Goal: Information Seeking & Learning: Learn about a topic

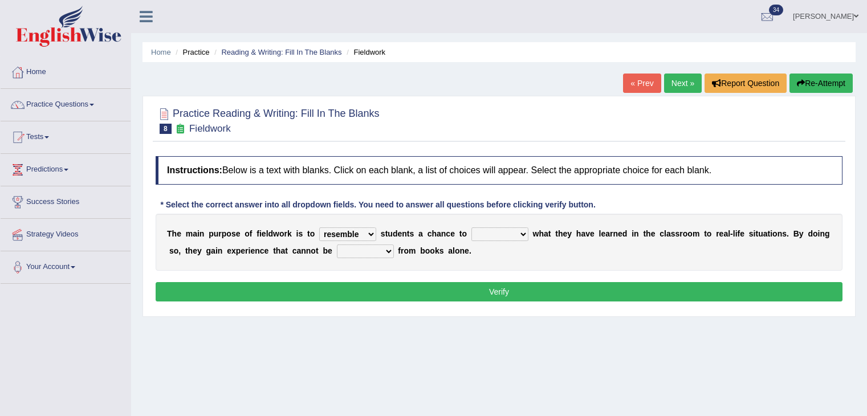
select select "resemble"
click at [86, 112] on link "Practice Questions" at bounding box center [66, 103] width 130 height 29
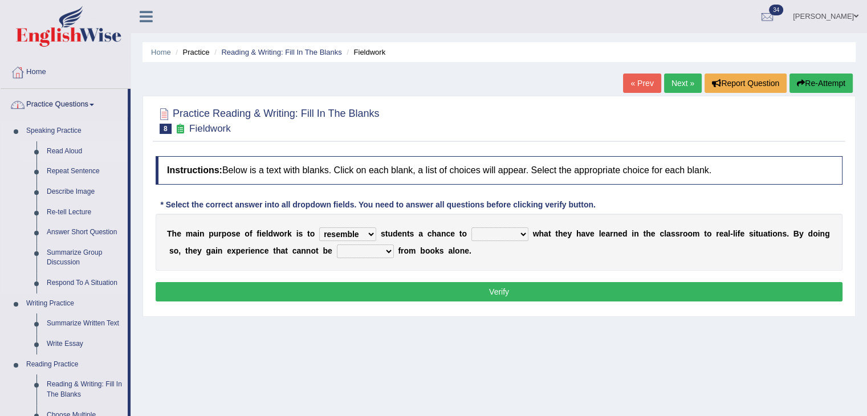
click at [68, 152] on link "Read Aloud" at bounding box center [85, 151] width 86 height 21
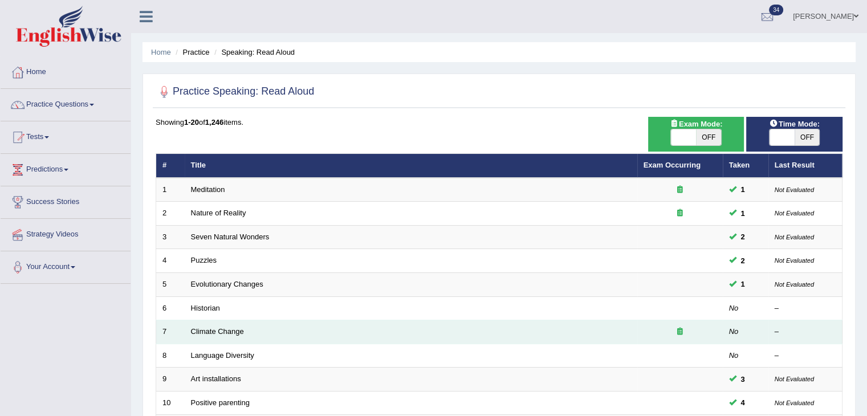
click at [231, 336] on td "Climate Change" at bounding box center [411, 333] width 453 height 24
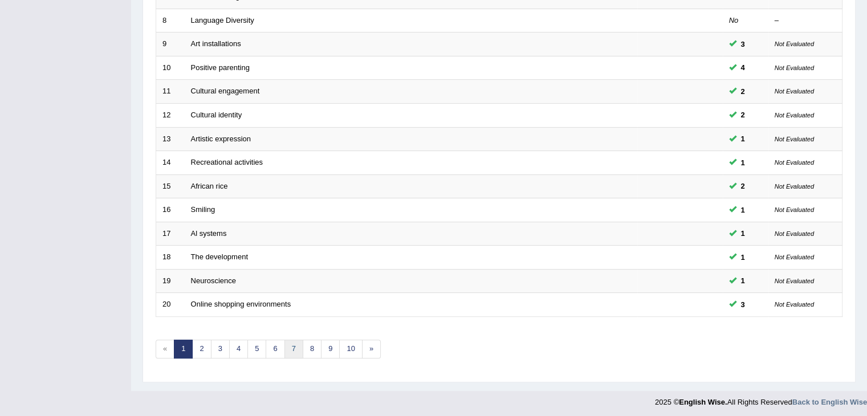
click at [291, 343] on link "7" at bounding box center [294, 349] width 19 height 19
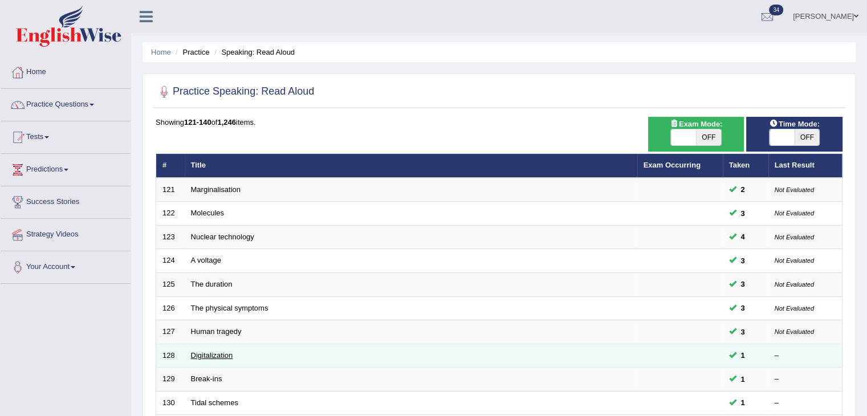
click at [211, 354] on link "Digitalization" at bounding box center [212, 355] width 42 height 9
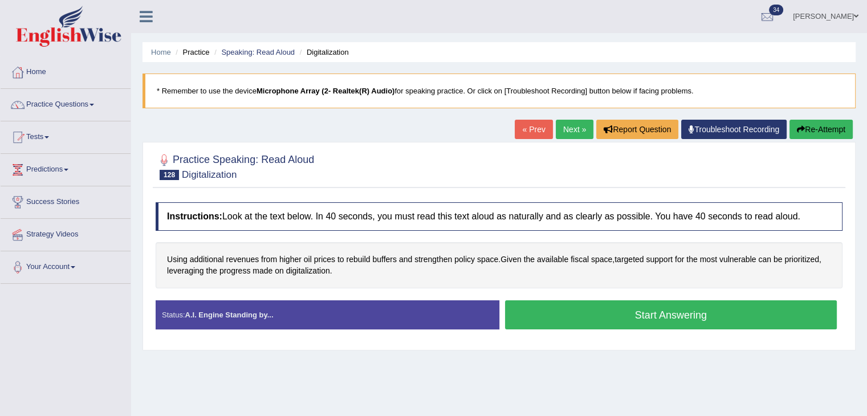
scroll to position [128, 0]
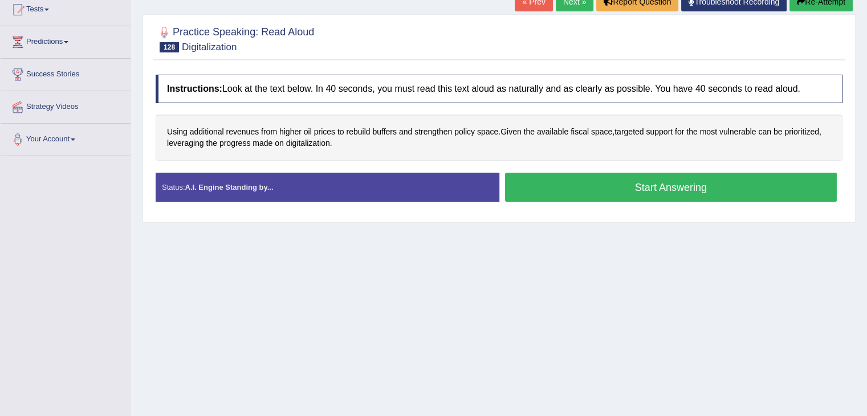
click at [561, 2] on link "Next »" at bounding box center [575, 1] width 38 height 19
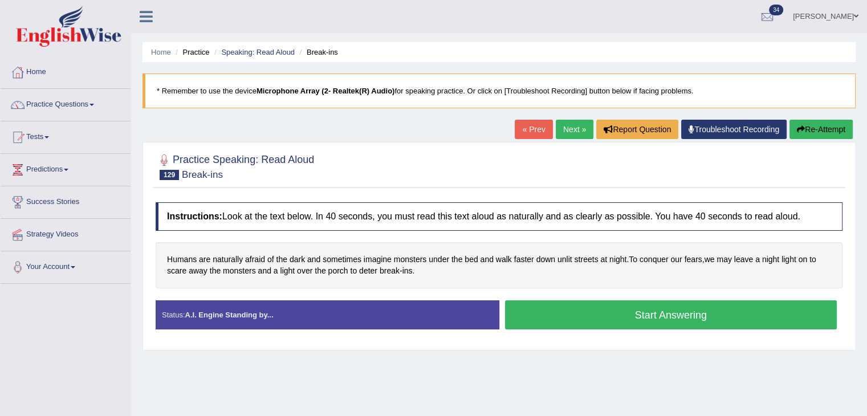
click at [575, 129] on link "Next »" at bounding box center [575, 129] width 38 height 19
click at [564, 123] on link "Next »" at bounding box center [575, 129] width 38 height 19
click at [559, 137] on link "Next »" at bounding box center [575, 129] width 38 height 19
click at [563, 133] on link "Next »" at bounding box center [575, 129] width 38 height 19
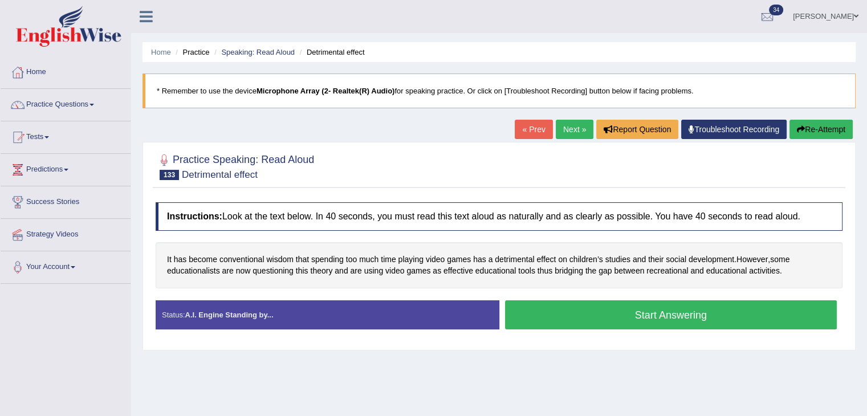
click at [570, 130] on link "Next »" at bounding box center [575, 129] width 38 height 19
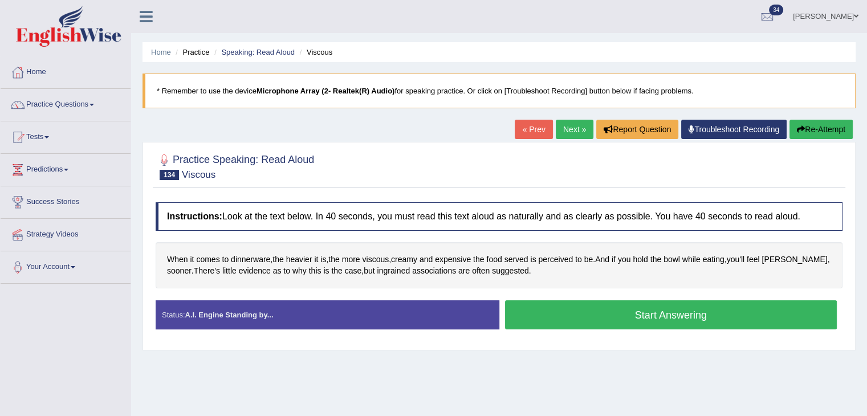
click at [570, 130] on link "Next »" at bounding box center [575, 129] width 38 height 19
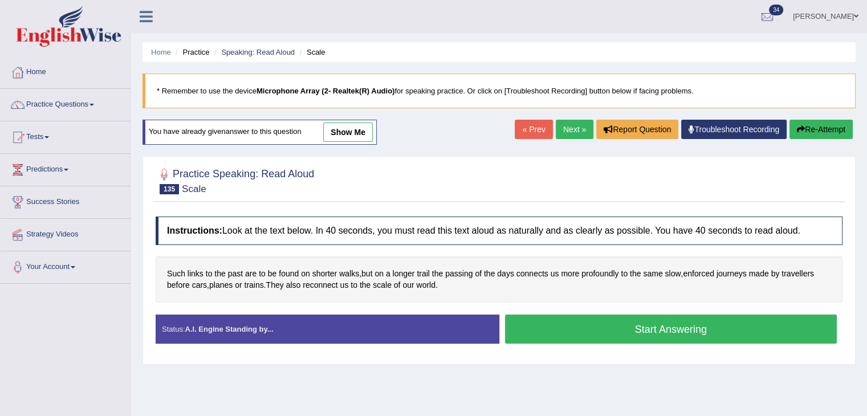
click at [570, 130] on link "Next »" at bounding box center [575, 129] width 38 height 19
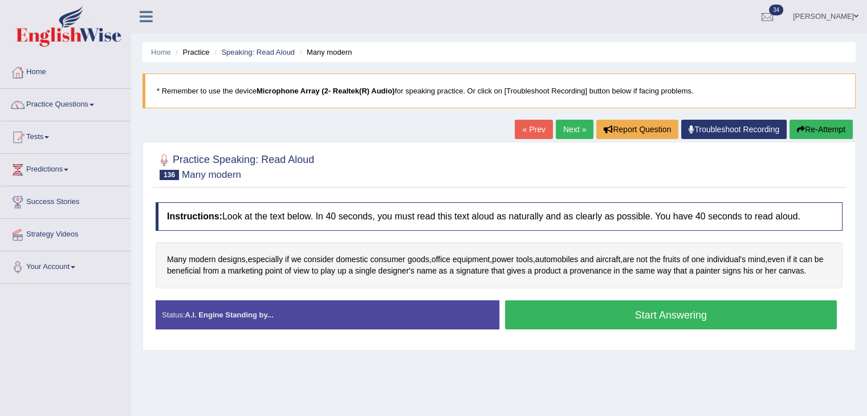
click at [575, 132] on link "Next »" at bounding box center [575, 129] width 38 height 19
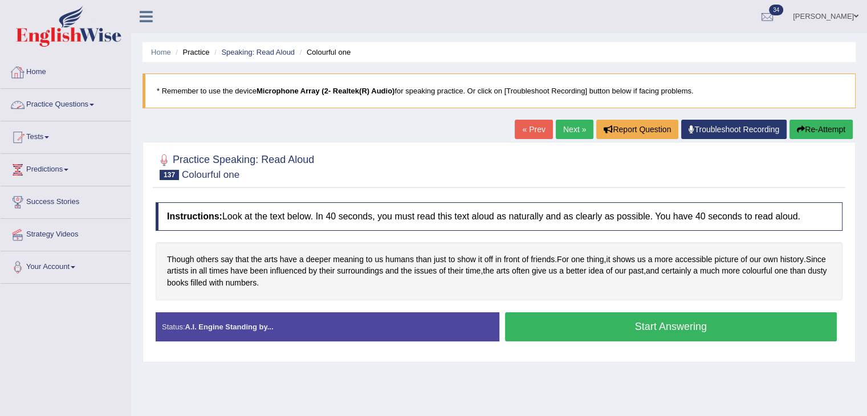
click at [94, 107] on link "Practice Questions" at bounding box center [66, 103] width 130 height 29
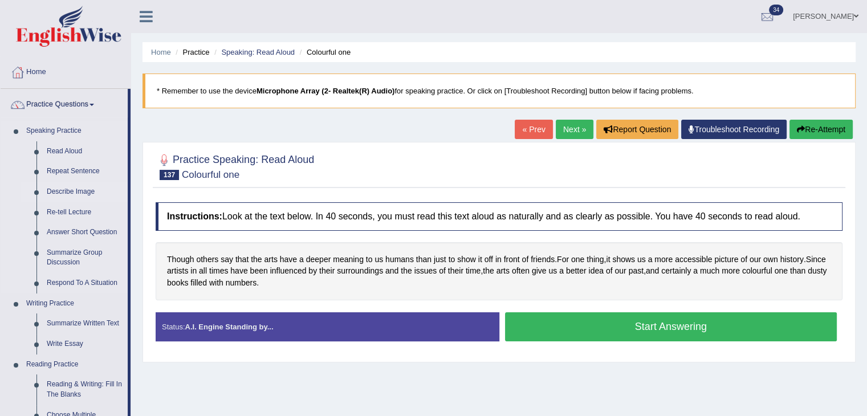
click at [76, 192] on link "Describe Image" at bounding box center [85, 192] width 86 height 21
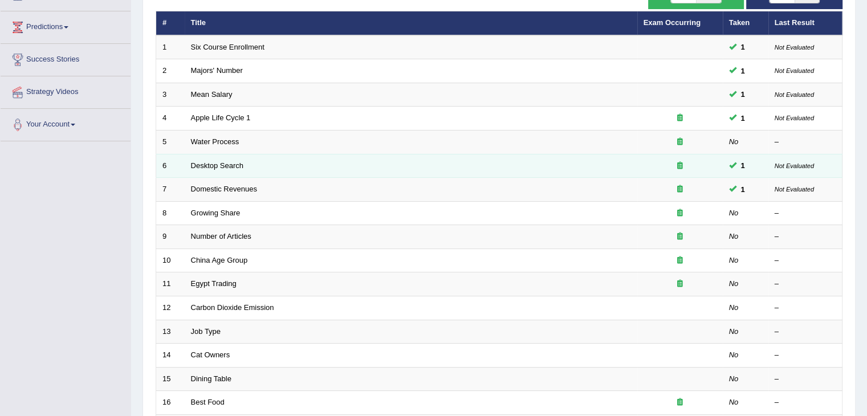
scroll to position [148, 0]
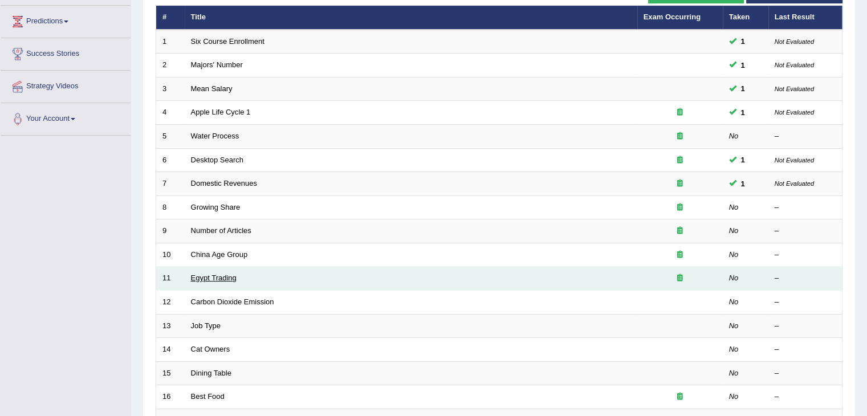
click at [193, 277] on link "Egypt Trading" at bounding box center [214, 278] width 46 height 9
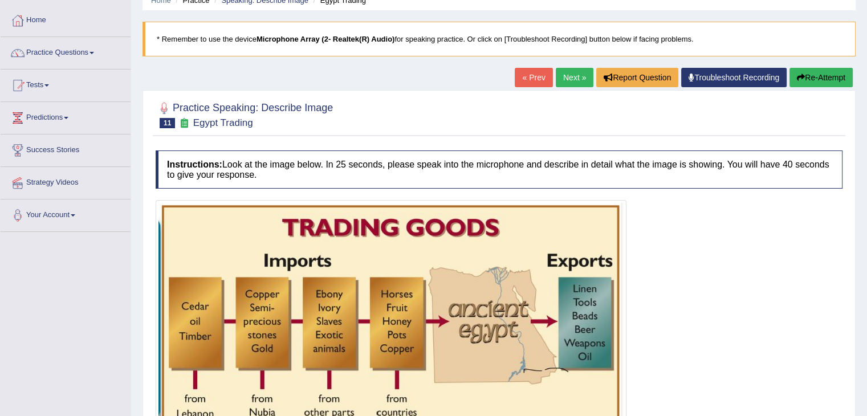
scroll to position [50, 0]
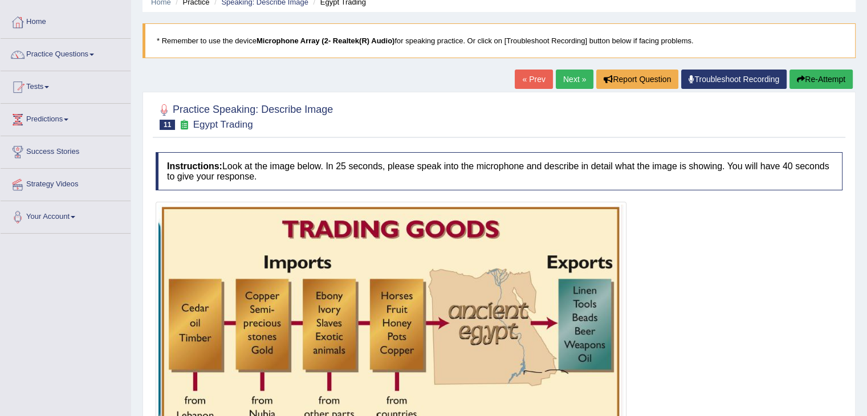
click at [556, 76] on link "Next »" at bounding box center [575, 79] width 38 height 19
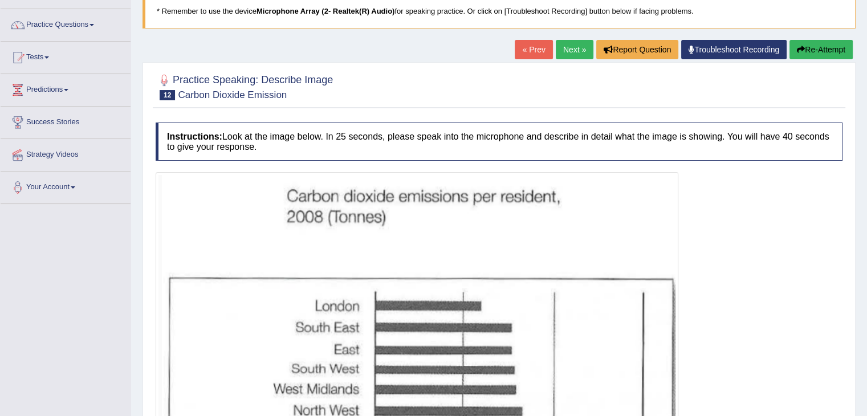
scroll to position [79, 0]
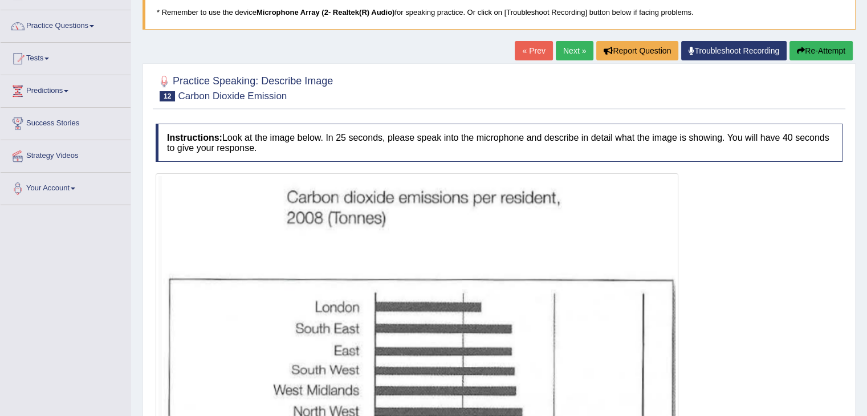
click at [556, 52] on link "Next »" at bounding box center [575, 50] width 38 height 19
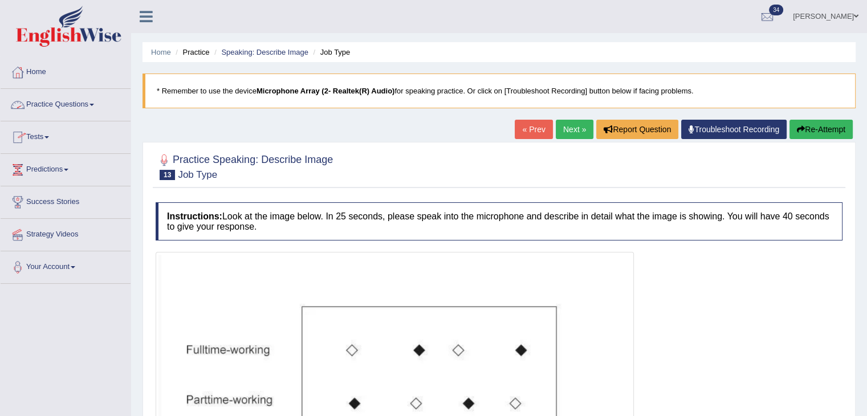
click at [72, 111] on link "Practice Questions" at bounding box center [66, 103] width 130 height 29
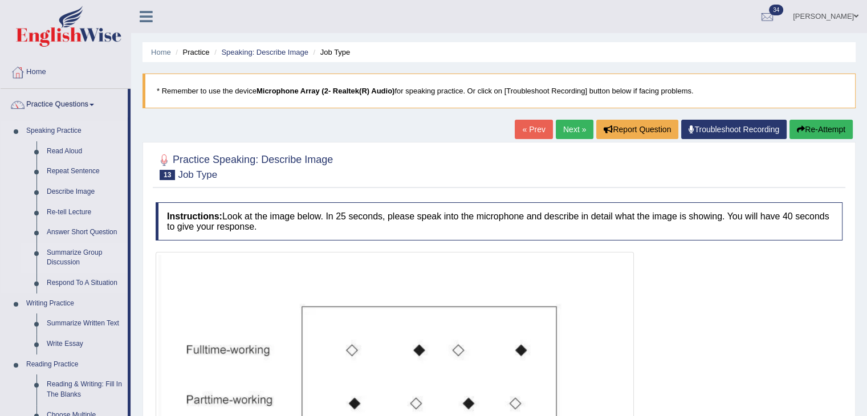
click at [68, 253] on link "Summarize Group Discussion" at bounding box center [85, 258] width 86 height 30
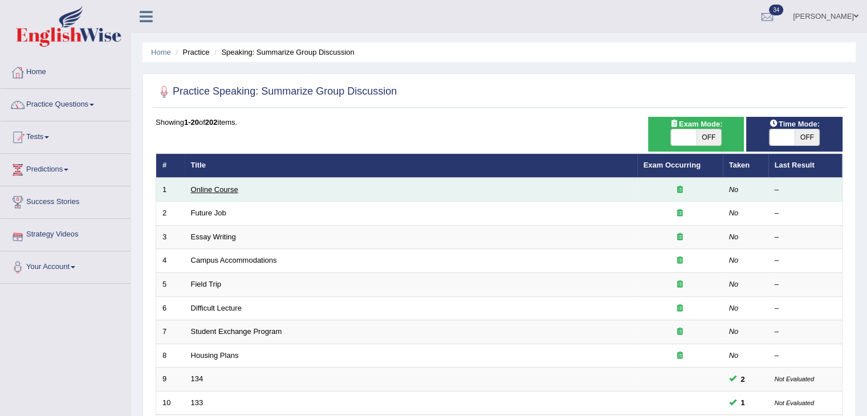
click at [228, 192] on link "Online Course" at bounding box center [214, 189] width 47 height 9
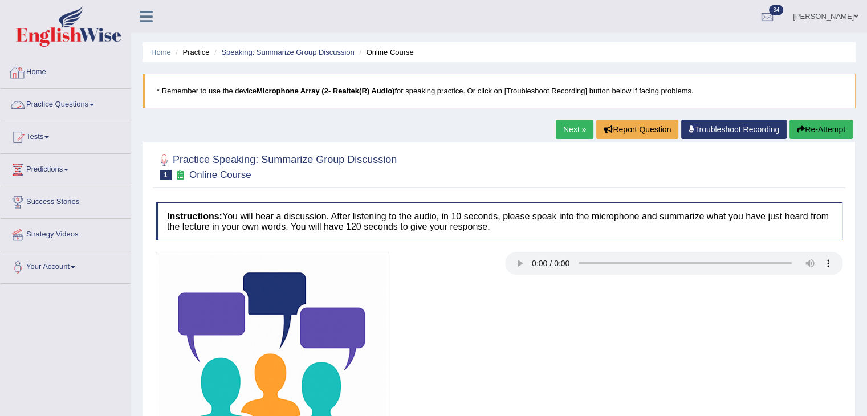
click at [90, 109] on link "Practice Questions" at bounding box center [66, 103] width 130 height 29
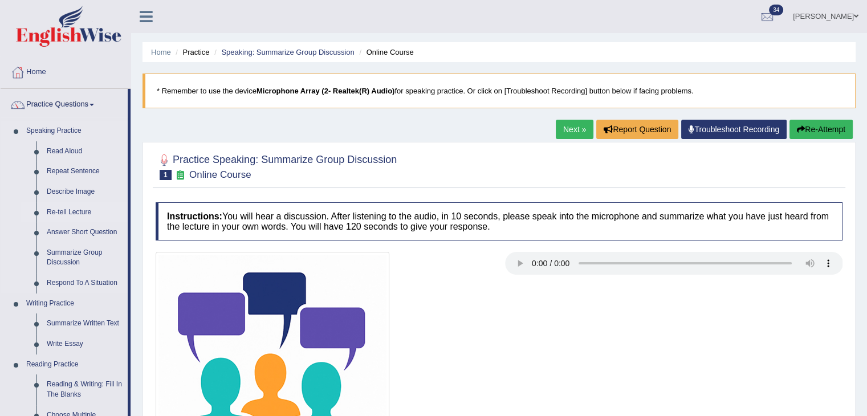
click at [72, 208] on link "Re-tell Lecture" at bounding box center [85, 212] width 86 height 21
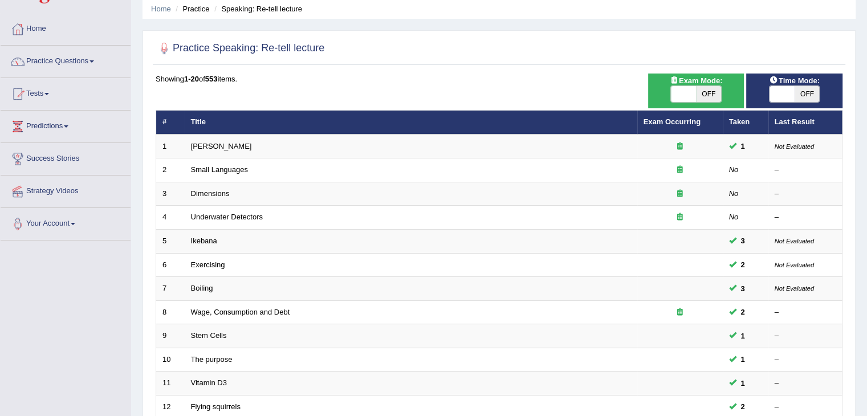
scroll to position [44, 0]
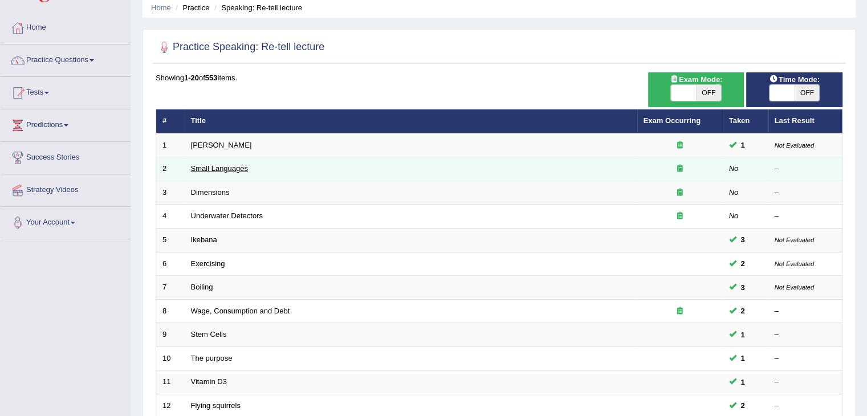
click at [214, 165] on link "Small Languages" at bounding box center [219, 168] width 57 height 9
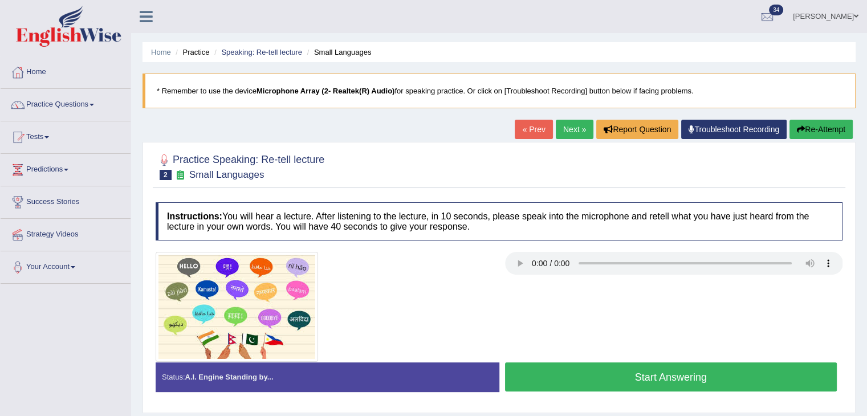
click at [602, 376] on button "Start Answering" at bounding box center [671, 377] width 332 height 29
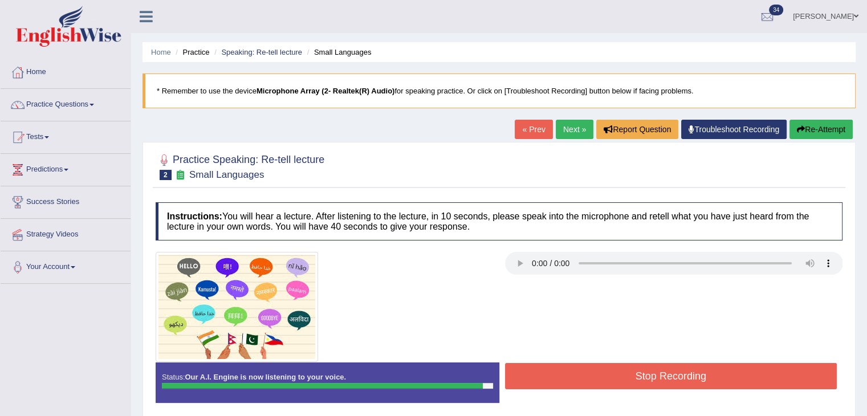
click at [602, 376] on button "Stop Recording" at bounding box center [671, 376] width 332 height 26
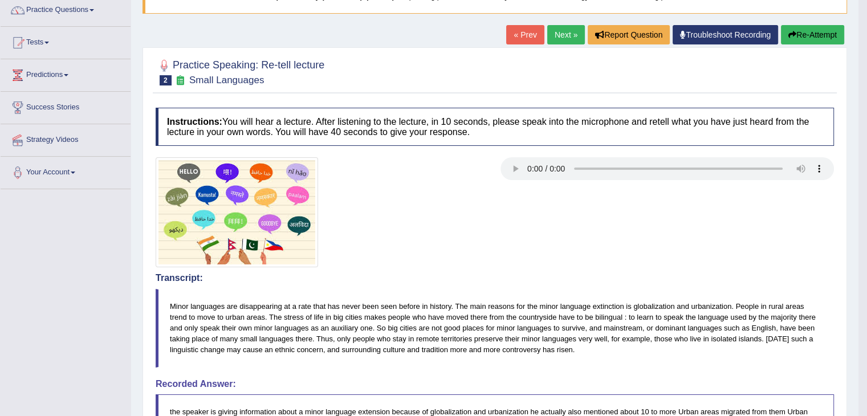
scroll to position [86, 0]
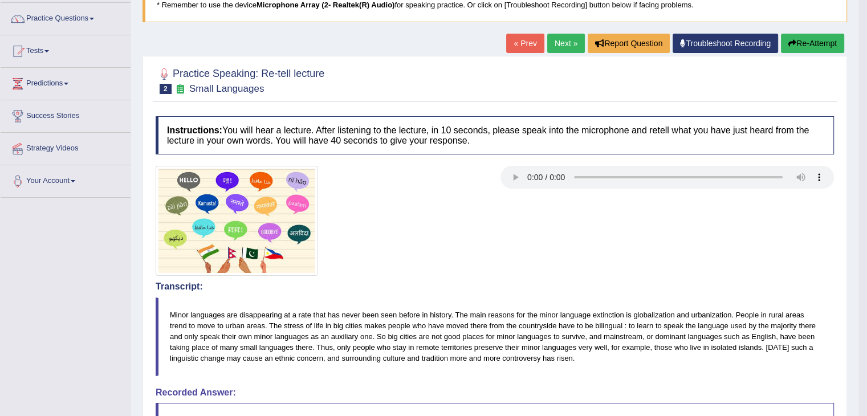
click at [564, 44] on link "Next »" at bounding box center [566, 43] width 38 height 19
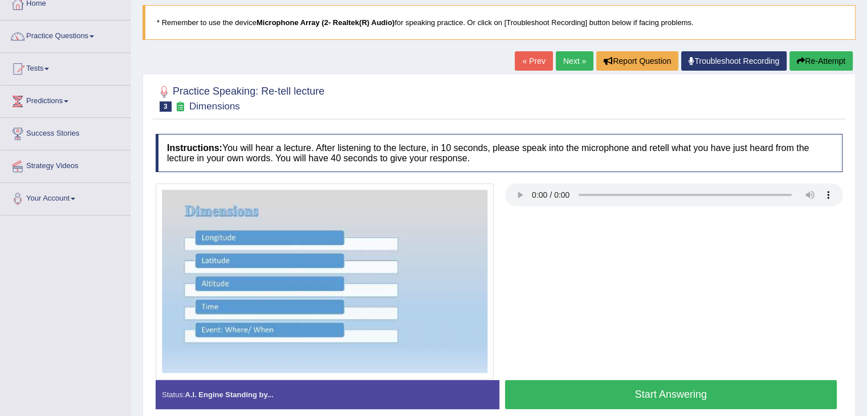
scroll to position [182, 0]
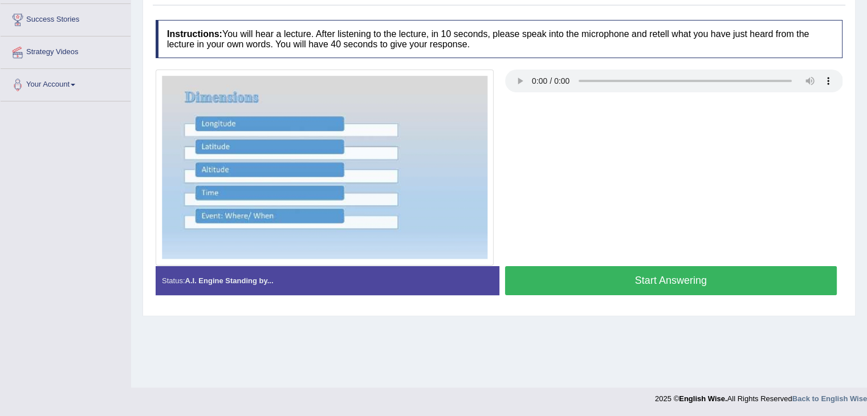
click at [534, 274] on button "Start Answering" at bounding box center [671, 280] width 332 height 29
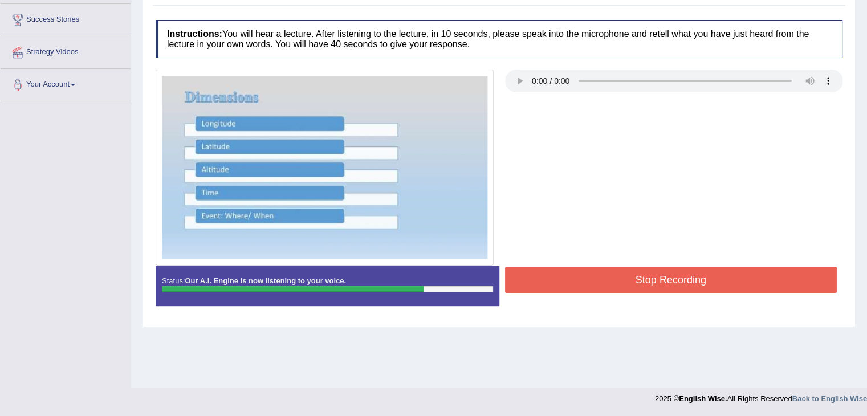
click at [534, 274] on button "Stop Recording" at bounding box center [671, 280] width 332 height 26
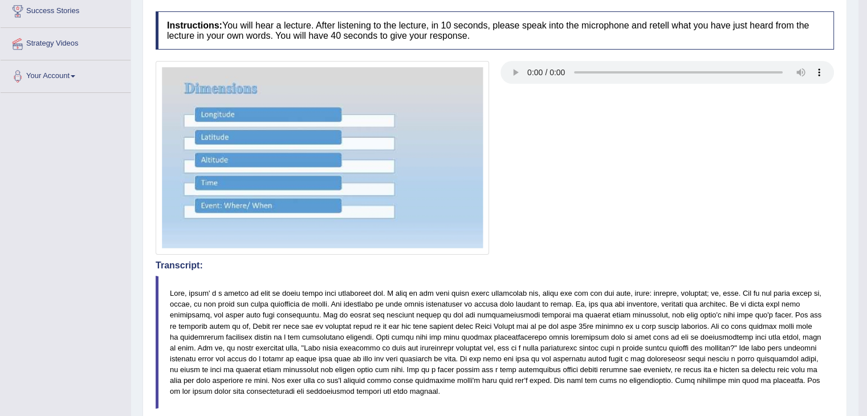
scroll to position [0, 0]
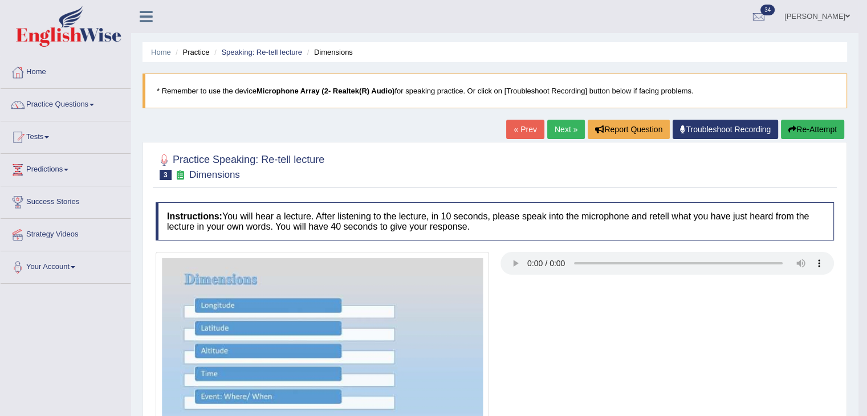
click at [554, 125] on link "Next »" at bounding box center [566, 129] width 38 height 19
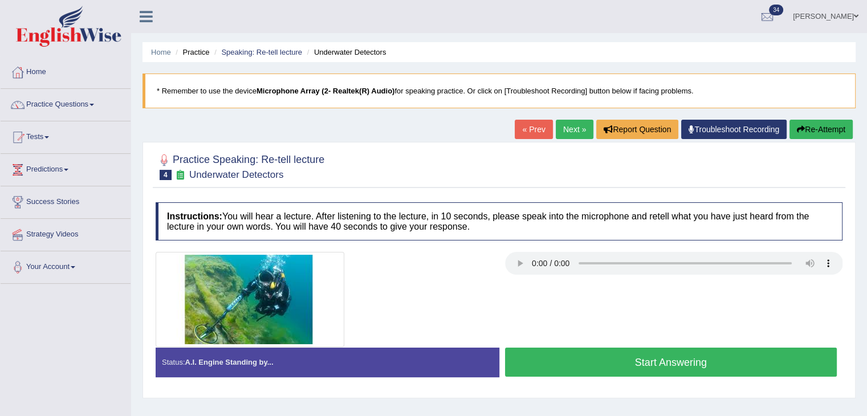
click at [597, 363] on button "Start Answering" at bounding box center [671, 362] width 332 height 29
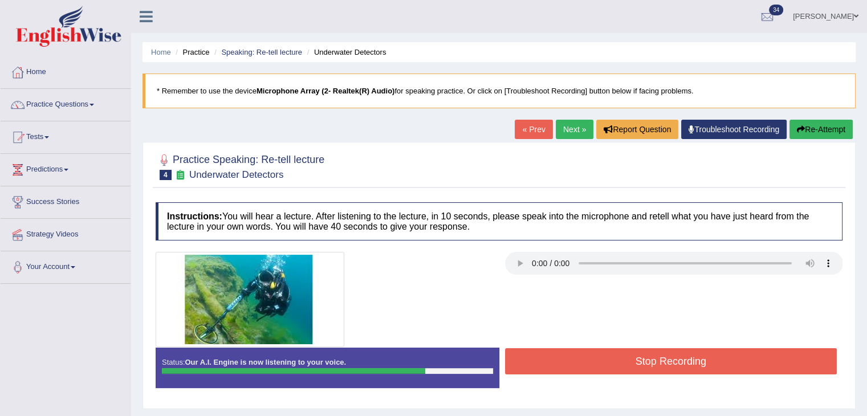
click at [805, 131] on button "Re-Attempt" at bounding box center [821, 129] width 63 height 19
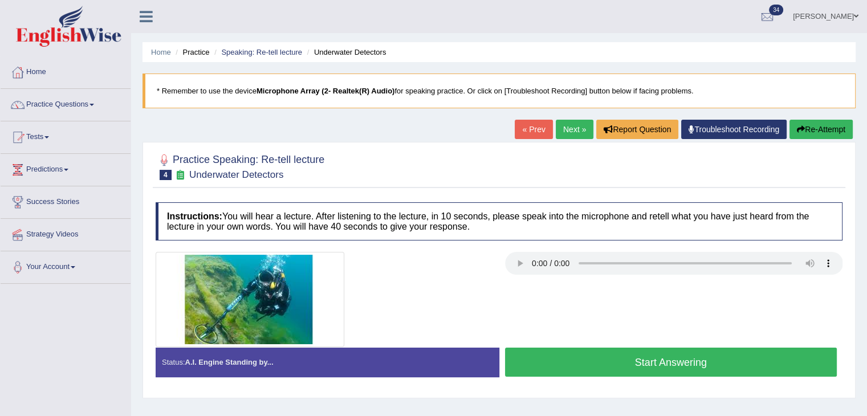
click at [570, 355] on button "Start Answering" at bounding box center [671, 362] width 332 height 29
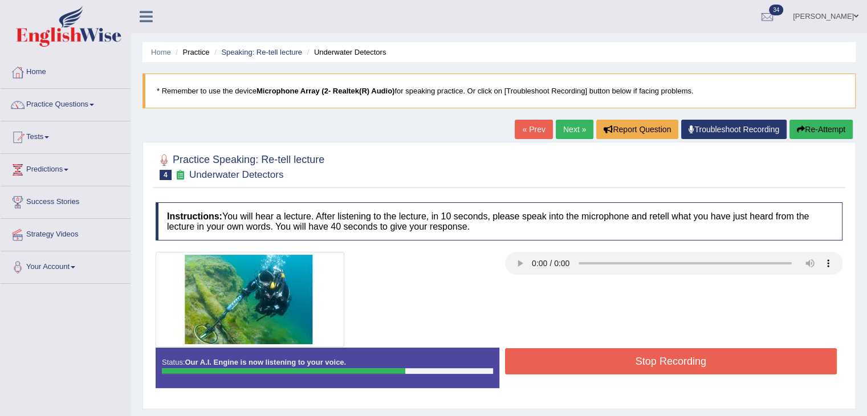
click at [570, 355] on button "Stop Recording" at bounding box center [671, 361] width 332 height 26
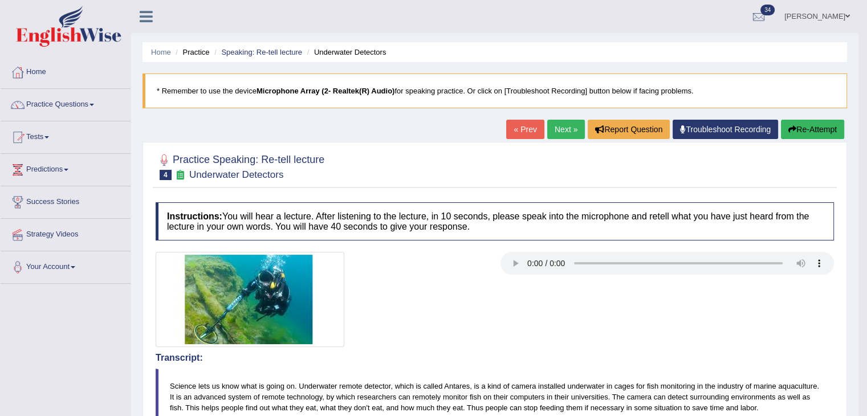
click at [559, 130] on link "Next »" at bounding box center [566, 129] width 38 height 19
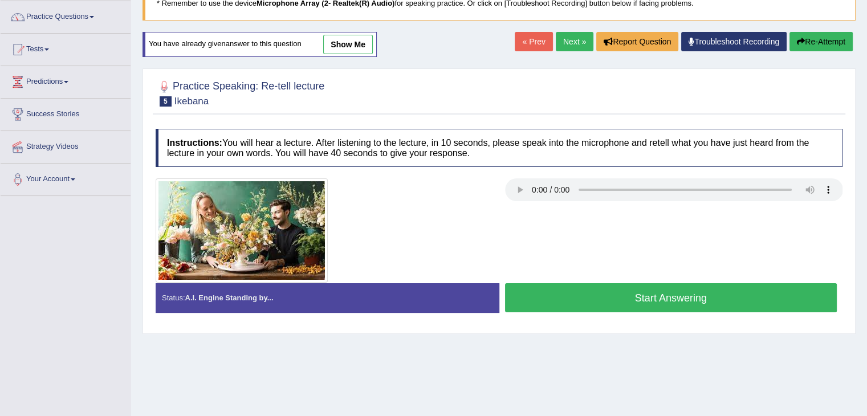
scroll to position [88, 0]
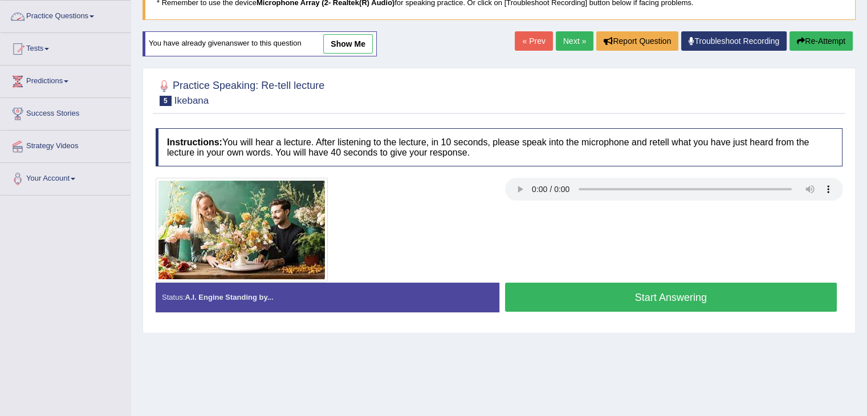
click at [90, 18] on link "Practice Questions" at bounding box center [66, 15] width 130 height 29
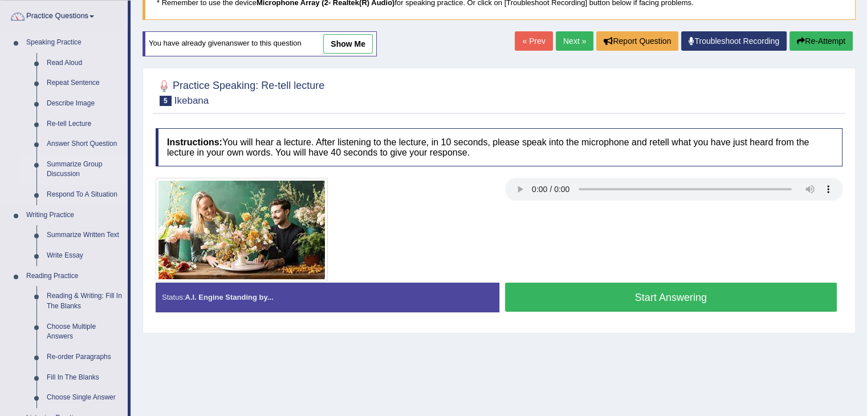
click at [67, 169] on link "Summarize Group Discussion" at bounding box center [85, 170] width 86 height 30
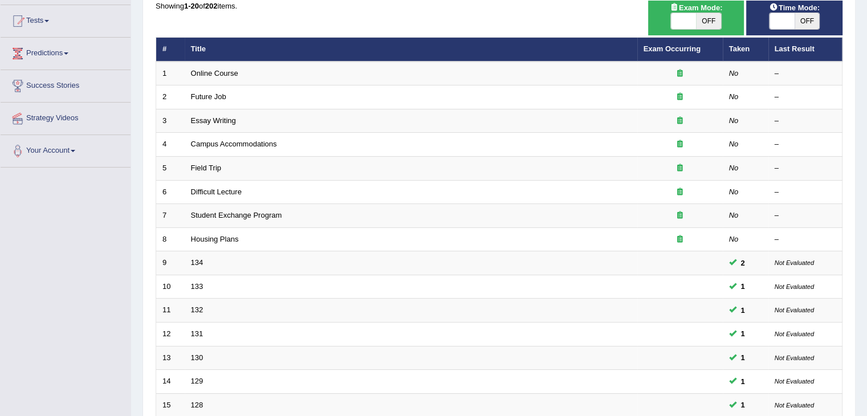
scroll to position [107, 0]
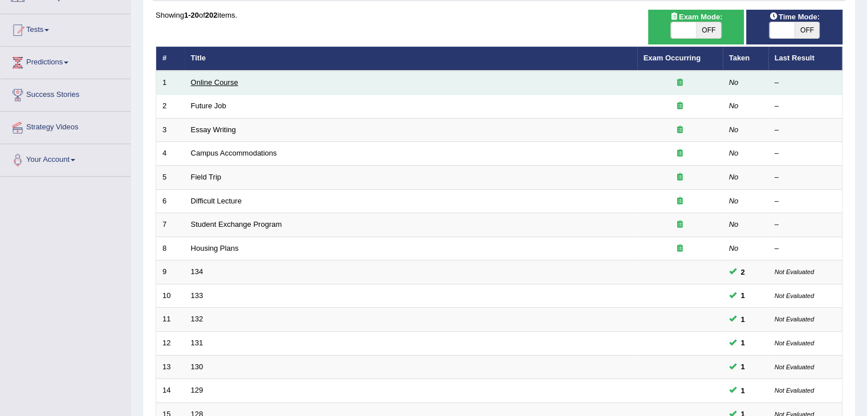
click at [219, 78] on link "Online Course" at bounding box center [214, 82] width 47 height 9
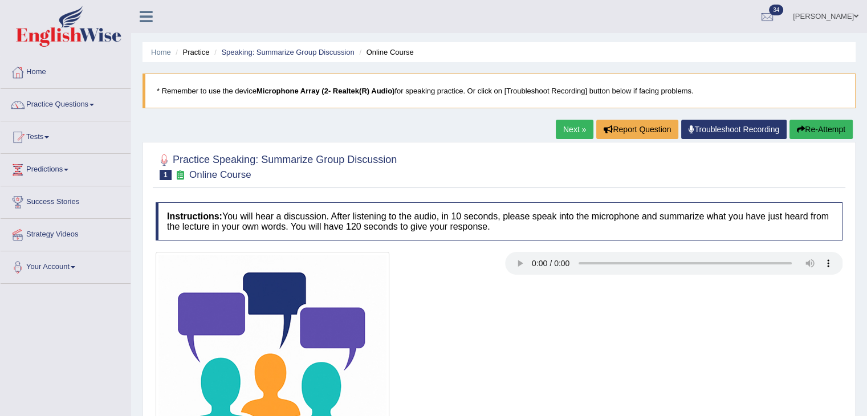
scroll to position [182, 0]
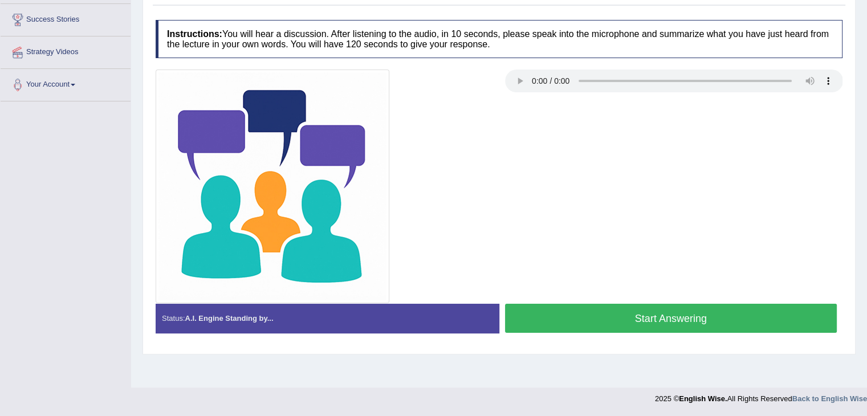
click at [529, 309] on button "Start Answering" at bounding box center [671, 318] width 332 height 29
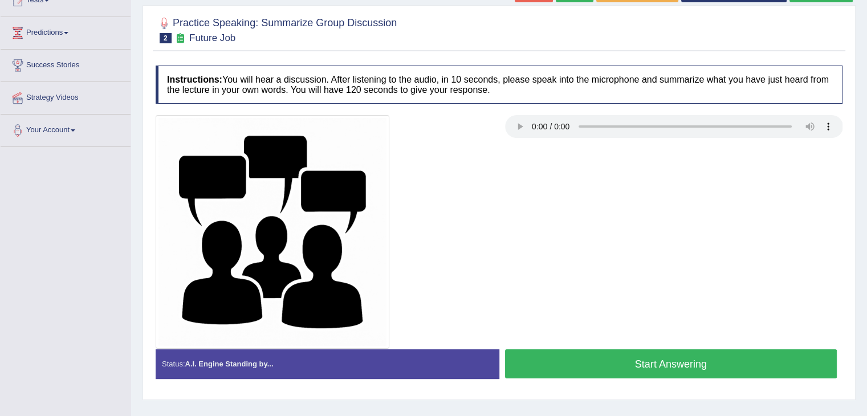
scroll to position [140, 0]
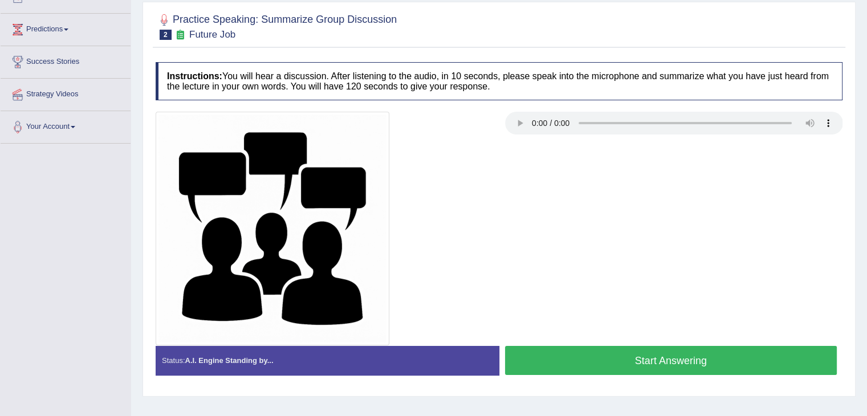
click at [543, 364] on button "Start Answering" at bounding box center [671, 360] width 332 height 29
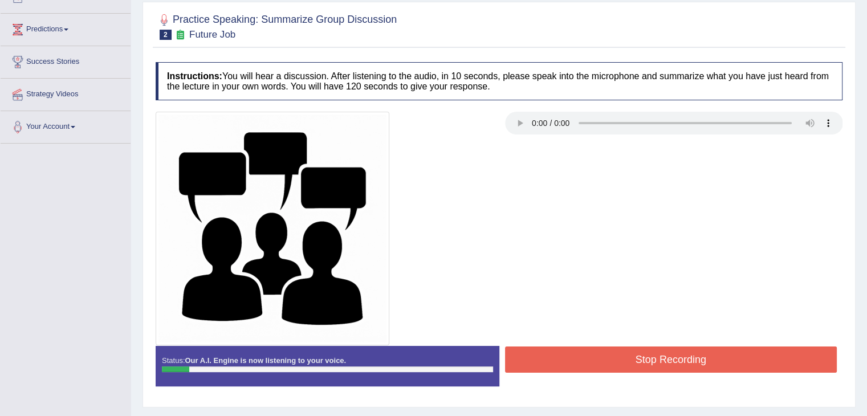
scroll to position [0, 0]
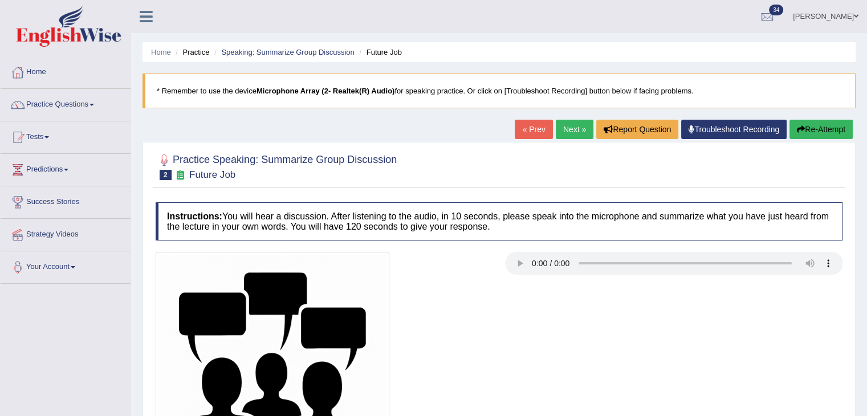
click at [820, 122] on button "Re-Attempt" at bounding box center [821, 129] width 63 height 19
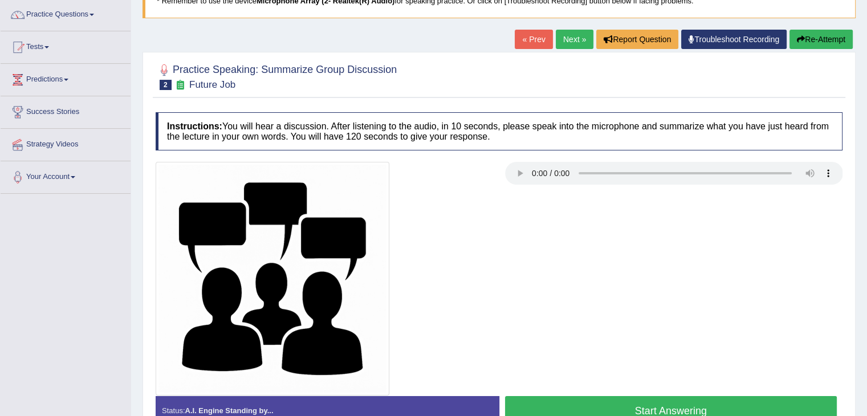
scroll to position [96, 0]
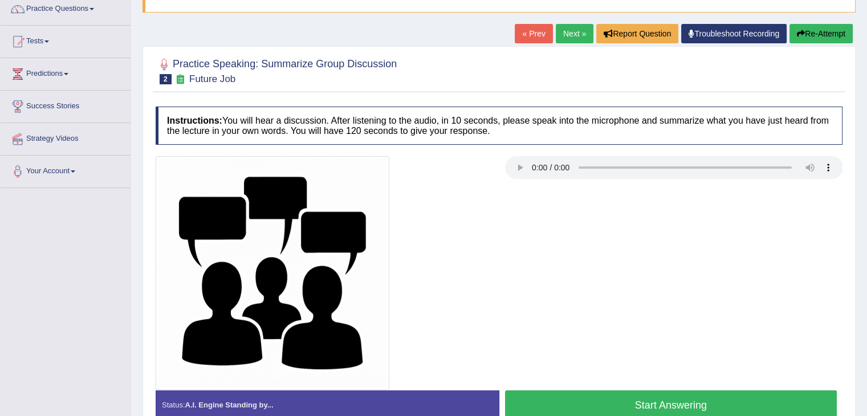
click at [606, 405] on button "Start Answering" at bounding box center [671, 405] width 332 height 29
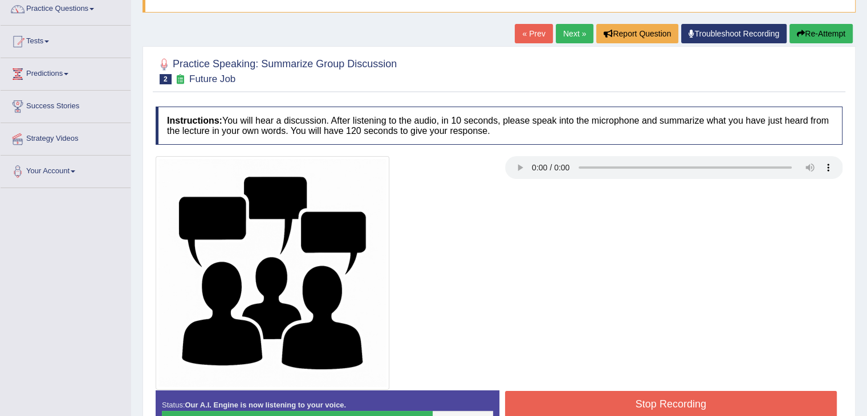
click at [606, 405] on button "Stop Recording" at bounding box center [671, 404] width 332 height 26
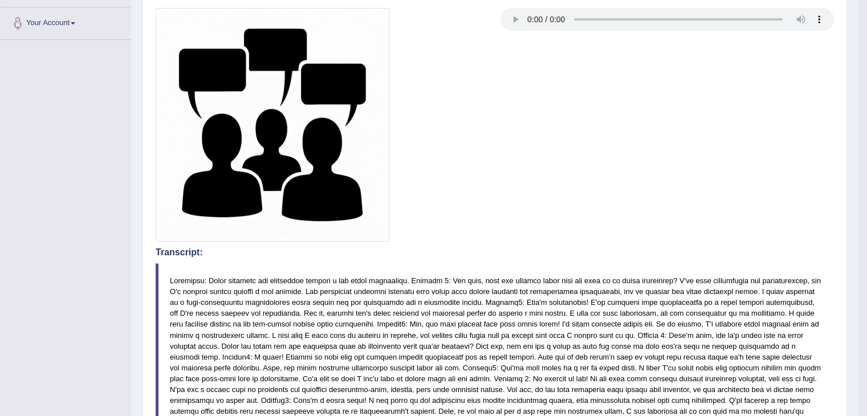
scroll to position [0, 0]
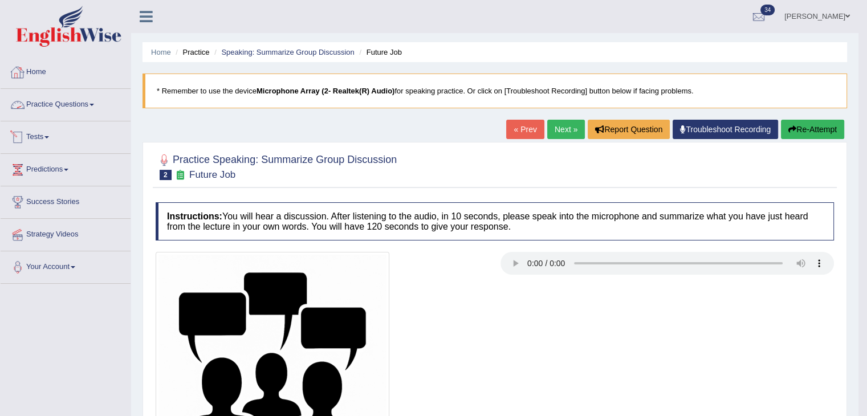
click at [76, 106] on link "Practice Questions" at bounding box center [66, 103] width 130 height 29
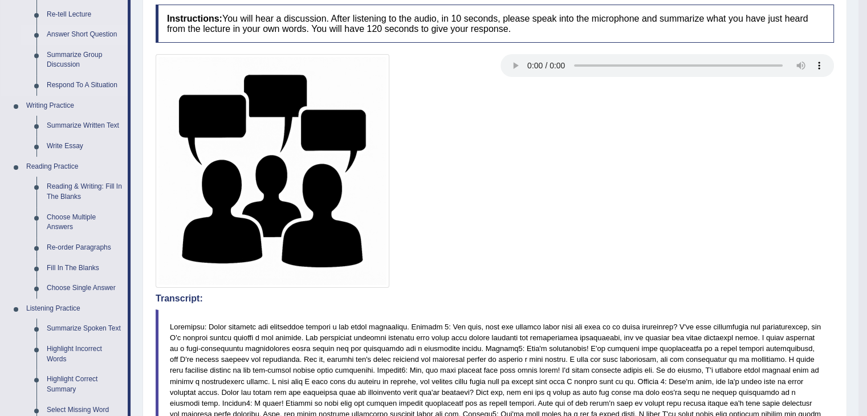
scroll to position [206, 0]
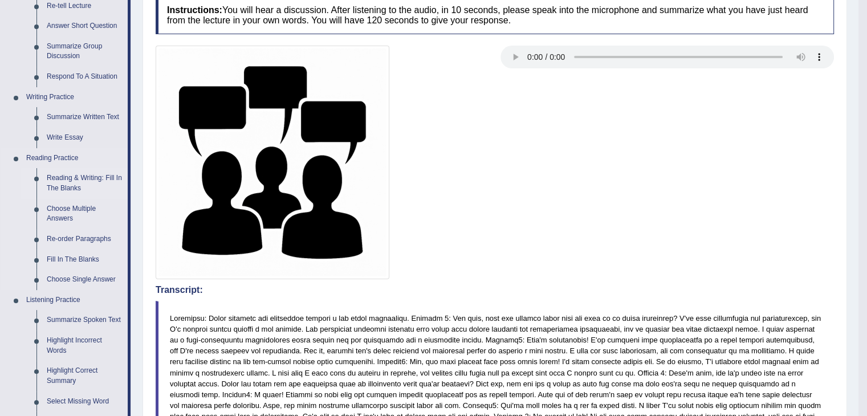
click at [67, 181] on link "Reading & Writing: Fill In The Blanks" at bounding box center [85, 183] width 86 height 30
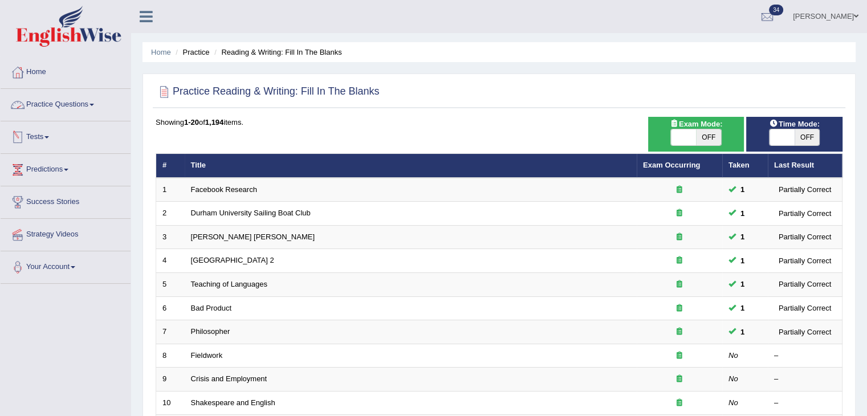
click at [78, 103] on link "Practice Questions" at bounding box center [66, 103] width 130 height 29
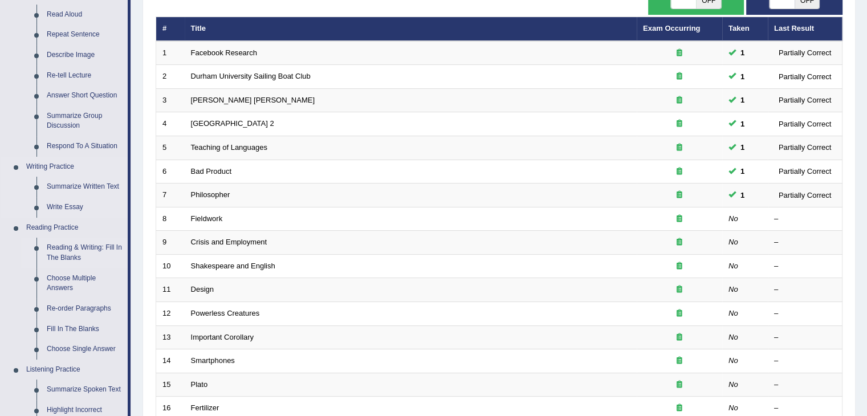
scroll to position [138, 0]
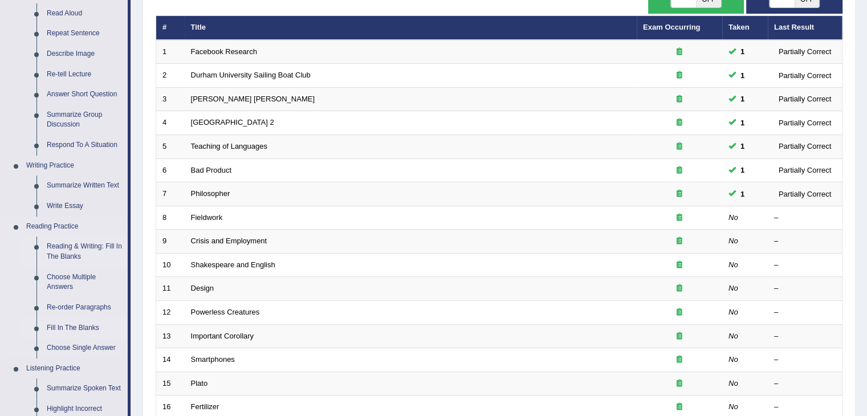
click at [64, 327] on link "Fill In The Blanks" at bounding box center [85, 328] width 86 height 21
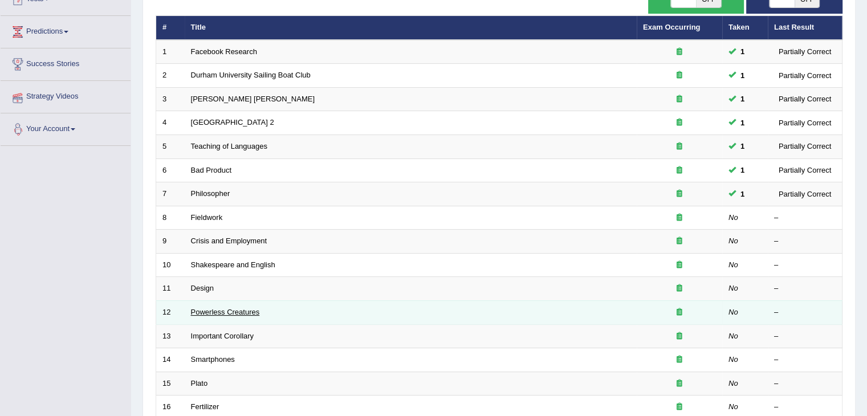
scroll to position [145, 0]
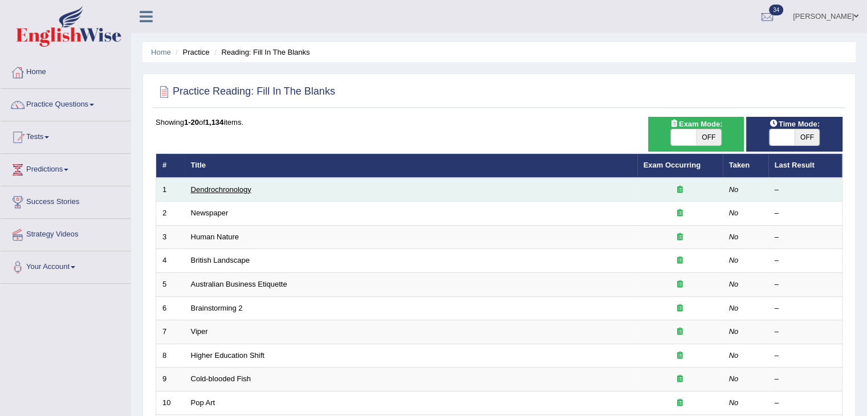
click at [231, 190] on link "Dendrochronology" at bounding box center [221, 189] width 60 height 9
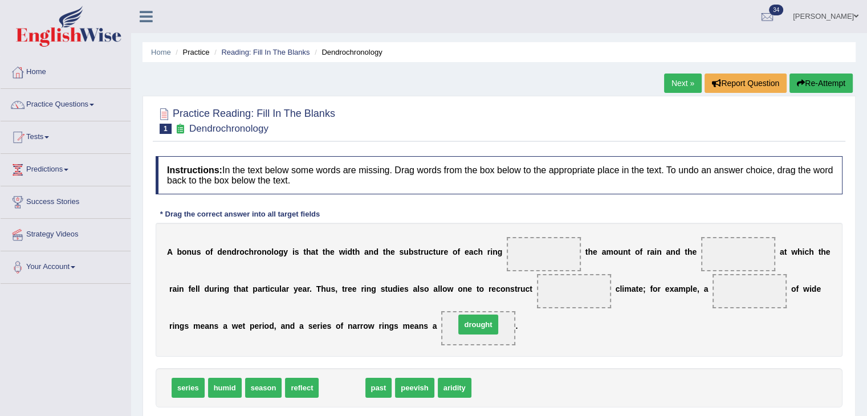
drag, startPoint x: 336, startPoint y: 392, endPoint x: 472, endPoint y: 329, distance: 150.0
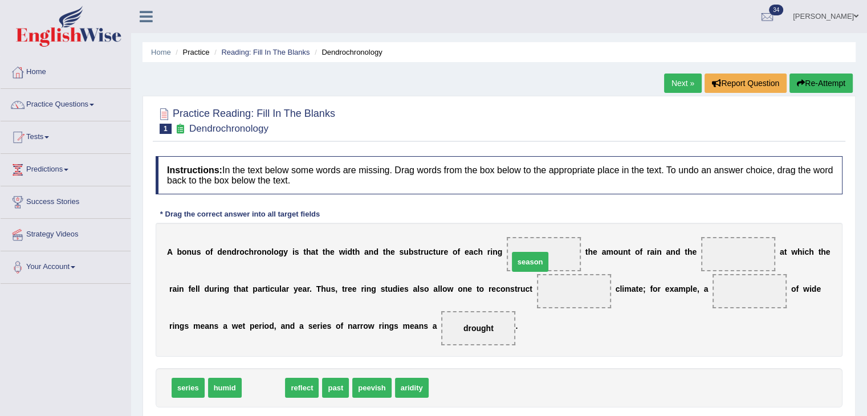
drag, startPoint x: 255, startPoint y: 391, endPoint x: 523, endPoint y: 263, distance: 296.2
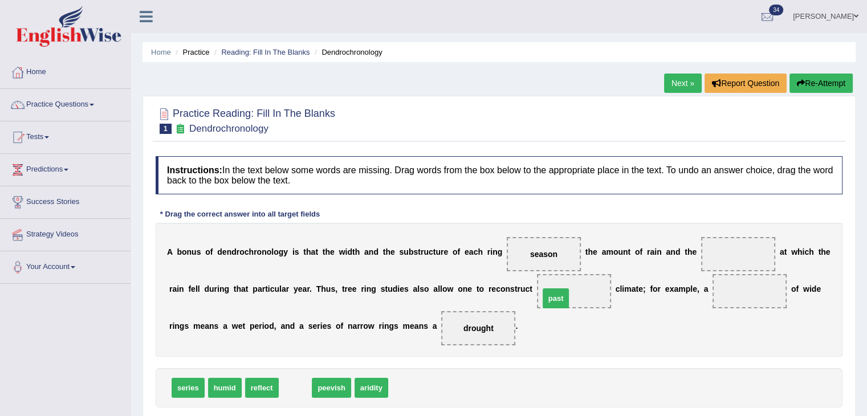
drag, startPoint x: 296, startPoint y: 382, endPoint x: 557, endPoint y: 290, distance: 276.1
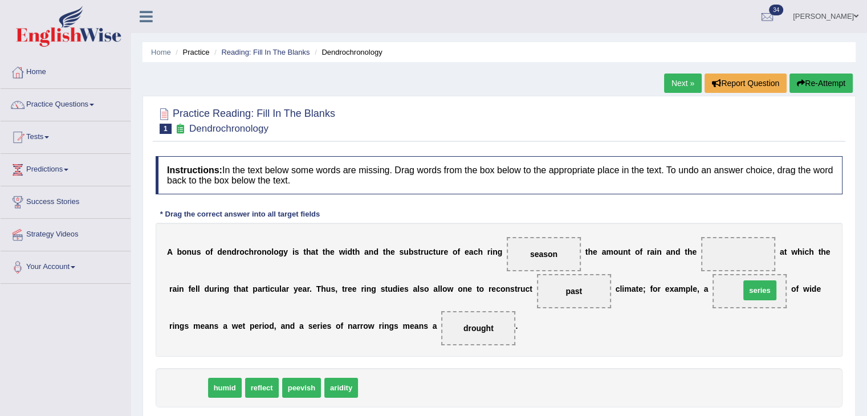
drag, startPoint x: 184, startPoint y: 394, endPoint x: 773, endPoint y: 293, distance: 598.2
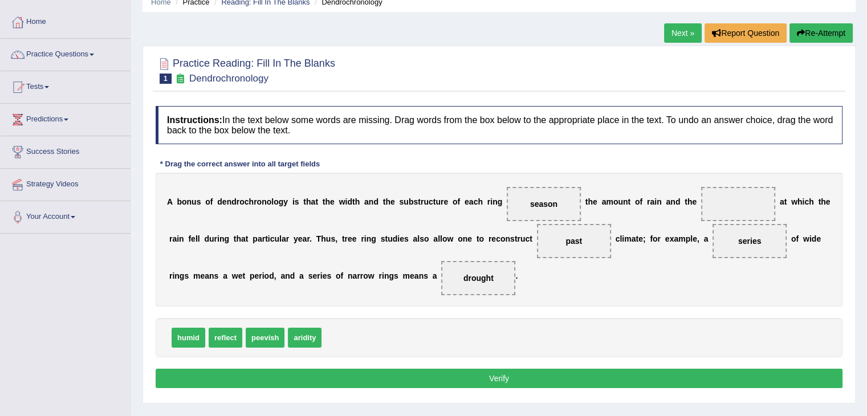
scroll to position [56, 0]
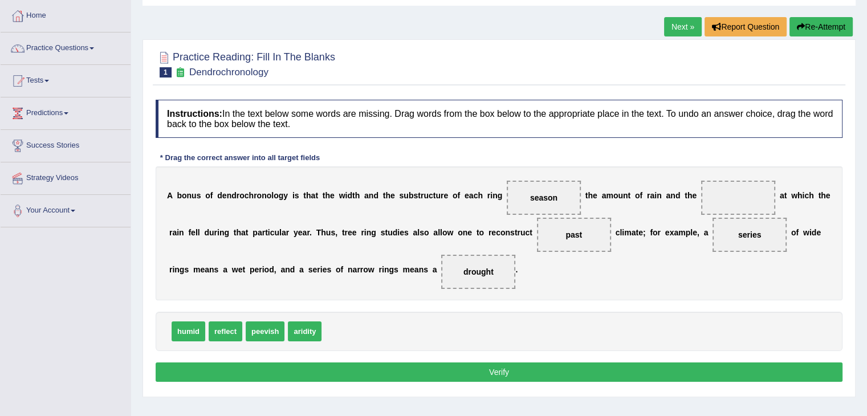
drag, startPoint x: 524, startPoint y: 193, endPoint x: 551, endPoint y: 201, distance: 28.1
click at [551, 201] on span "season" at bounding box center [544, 198] width 74 height 34
drag, startPoint x: 551, startPoint y: 201, endPoint x: 538, endPoint y: 197, distance: 13.4
click at [538, 197] on span "season" at bounding box center [544, 198] width 74 height 34
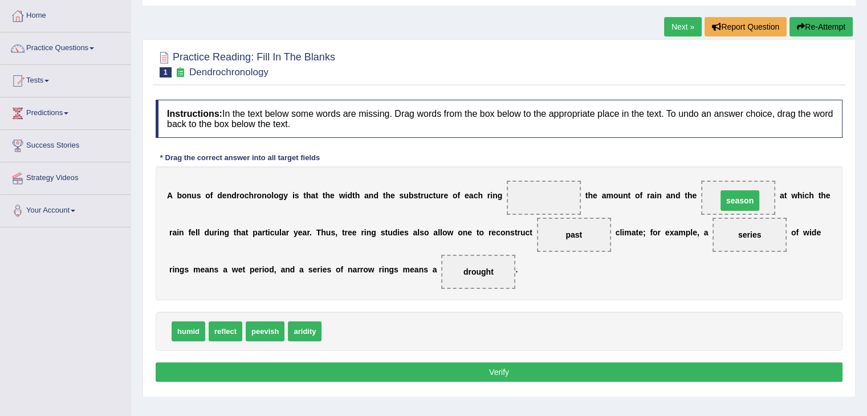
drag, startPoint x: 538, startPoint y: 197, endPoint x: 733, endPoint y: 199, distance: 195.1
drag, startPoint x: 181, startPoint y: 330, endPoint x: 522, endPoint y: 204, distance: 364.1
click at [472, 372] on button "Verify" at bounding box center [499, 372] width 687 height 19
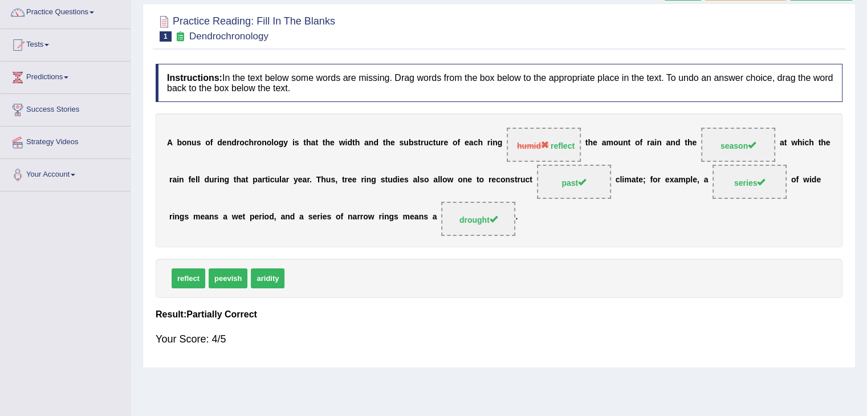
scroll to position [0, 0]
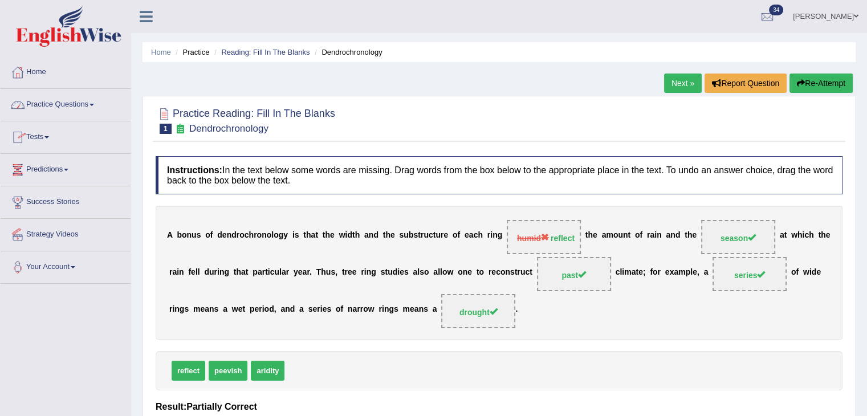
click at [94, 105] on span at bounding box center [92, 105] width 5 height 2
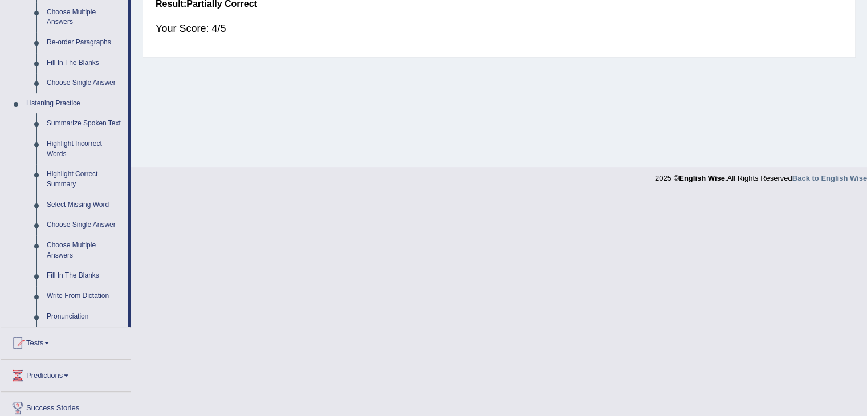
scroll to position [408, 0]
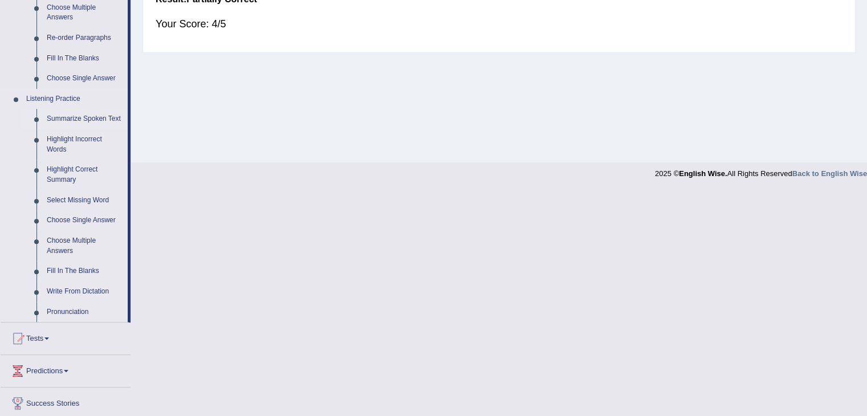
click at [88, 119] on link "Summarize Spoken Text" at bounding box center [85, 119] width 86 height 21
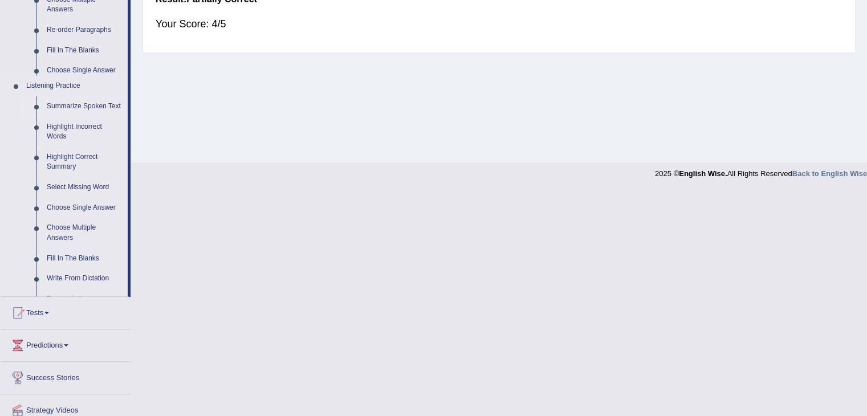
scroll to position [182, 0]
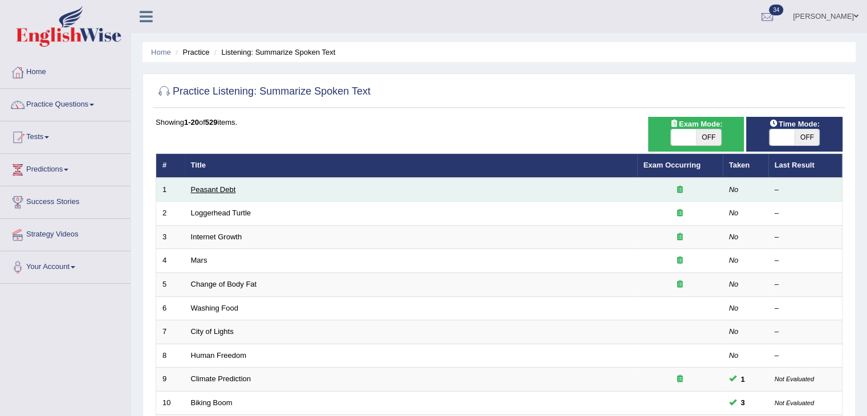
click at [216, 188] on link "Peasant Debt" at bounding box center [213, 189] width 45 height 9
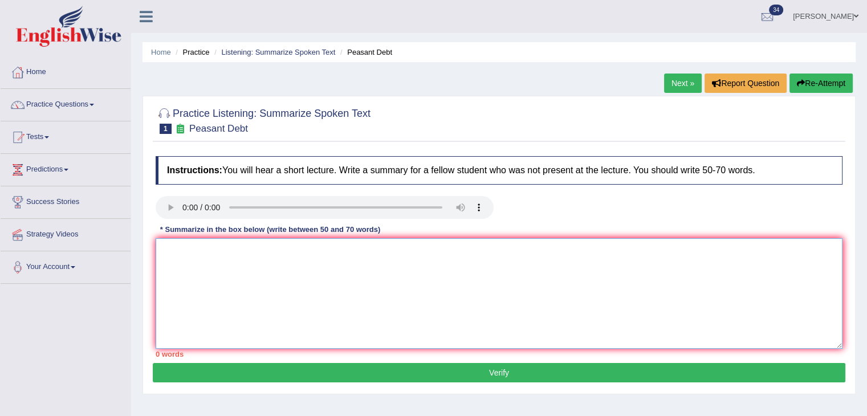
click at [179, 256] on textarea at bounding box center [499, 293] width 687 height 111
click at [249, 250] on textarea "A noteworthy point wass revealed in the leccture was about" at bounding box center [499, 293] width 687 height 111
click at [386, 252] on textarea "A noteworthy point was revealed in the leccture was about" at bounding box center [499, 293] width 687 height 111
click at [311, 249] on textarea "A noteworthy point was revealed in the leccture was about" at bounding box center [499, 293] width 687 height 111
click at [382, 245] on textarea "A noteworthy point was revealed in the lecture was about" at bounding box center [499, 293] width 687 height 111
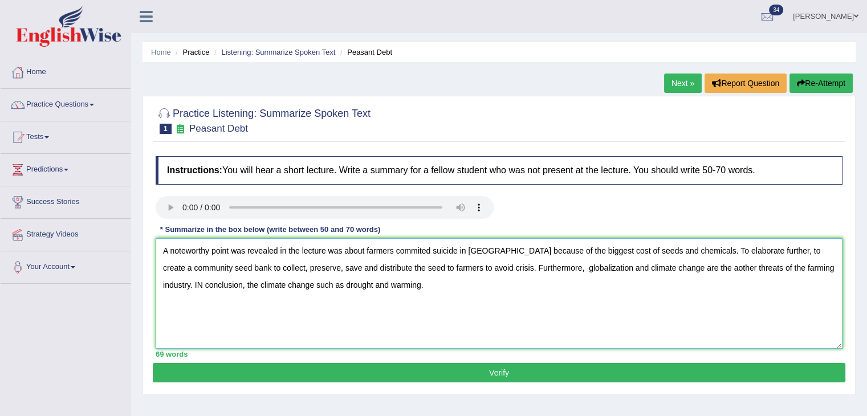
click at [808, 267] on textarea "A noteworthy point was revealed in the lecture was about farmers commited suici…" at bounding box center [499, 293] width 687 height 111
click at [411, 265] on textarea "A noteworthy point was revealed in the lecture was about farmers commited suici…" at bounding box center [499, 293] width 687 height 111
type textarea "A noteworthy point was revealed in the lecture was about farmers commited suici…"
click at [395, 374] on button "Verify" at bounding box center [499, 372] width 693 height 19
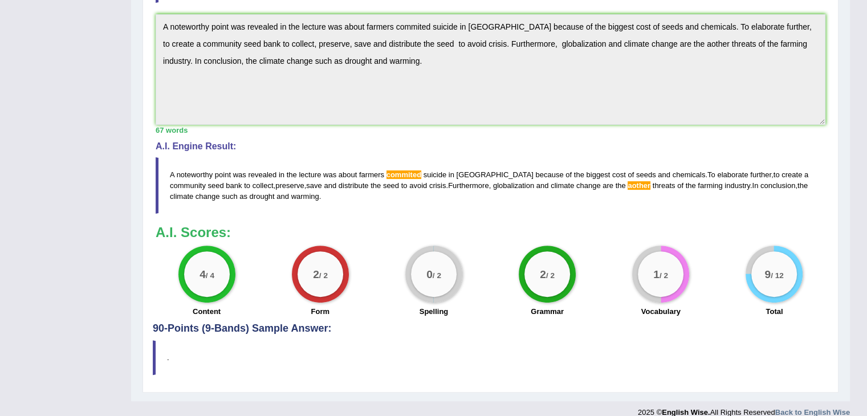
scroll to position [338, 0]
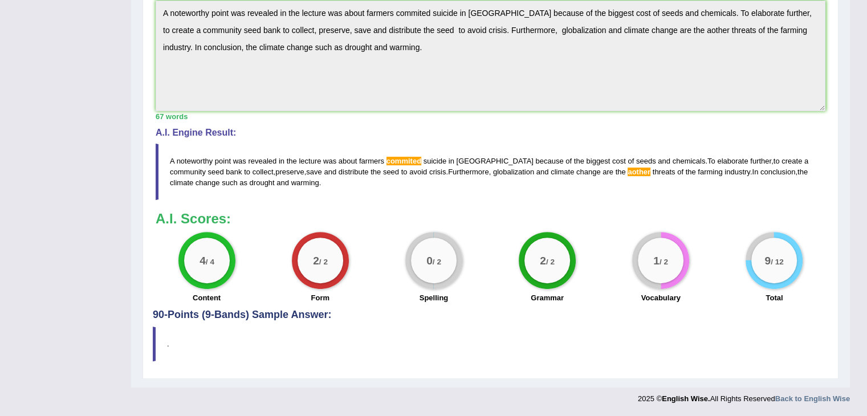
click at [405, 154] on blockquote "A noteworthy point was revealed in the lecture was about farmers commited suici…" at bounding box center [491, 172] width 670 height 56
click at [409, 160] on span "commited" at bounding box center [404, 161] width 35 height 9
drag, startPoint x: 391, startPoint y: 167, endPoint x: 393, endPoint y: 158, distance: 8.7
click at [393, 158] on blockquote "A noteworthy point was revealed in the lecture was about farmers commited suici…" at bounding box center [491, 172] width 670 height 56
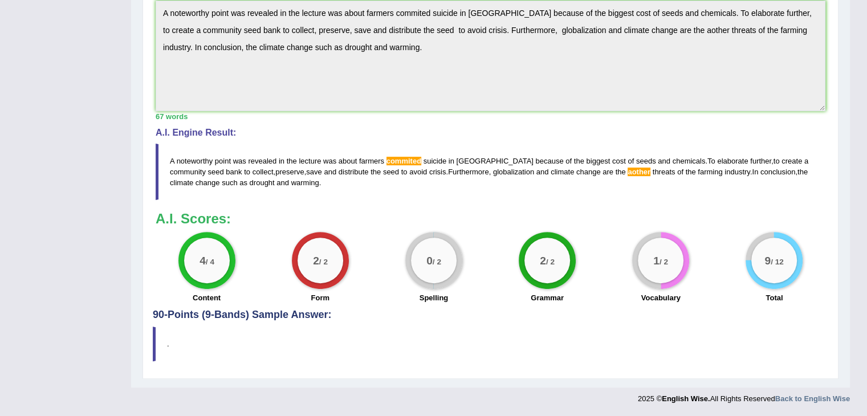
click at [393, 158] on span "commited" at bounding box center [404, 161] width 35 height 9
click at [628, 172] on span "aother" at bounding box center [639, 172] width 23 height 9
